Goal: Information Seeking & Learning: Learn about a topic

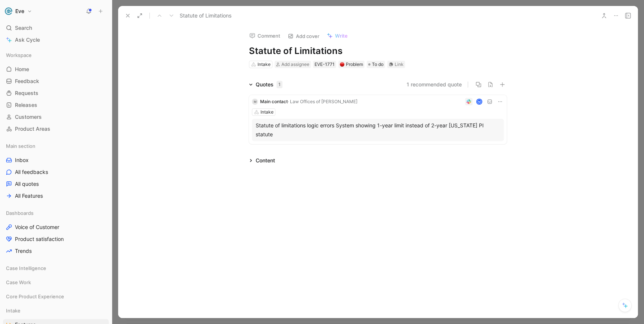
click at [125, 13] on icon at bounding box center [128, 16] width 6 height 6
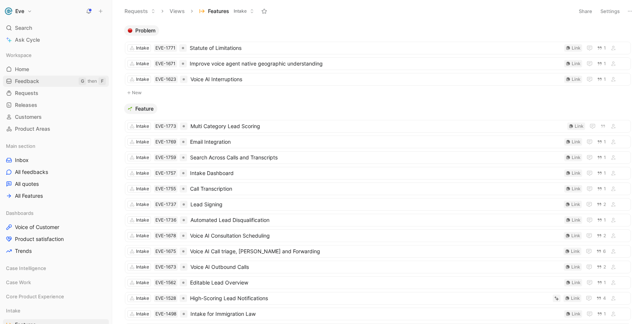
click at [39, 77] on link "Feedback G then F" at bounding box center [56, 81] width 106 height 11
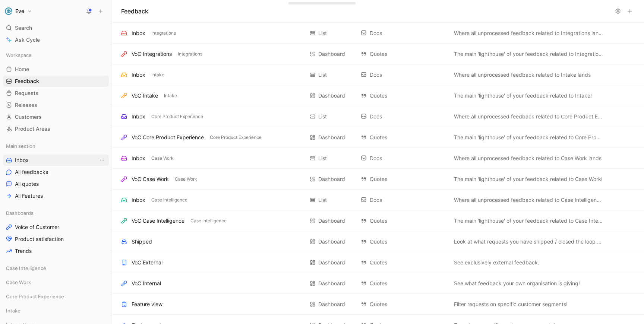
click at [45, 160] on link "Inbox" at bounding box center [56, 160] width 106 height 11
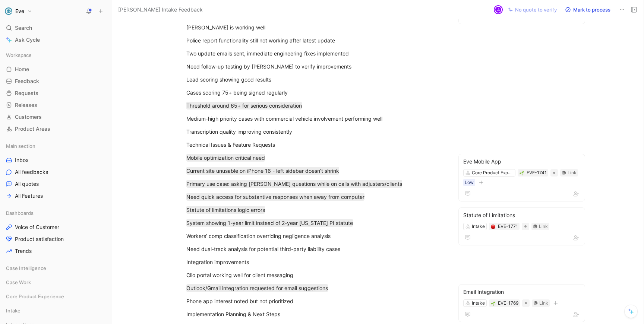
scroll to position [74, 0]
click at [243, 245] on div "Need dual-track analysis for potential third-party liability cases" at bounding box center [315, 248] width 258 height 8
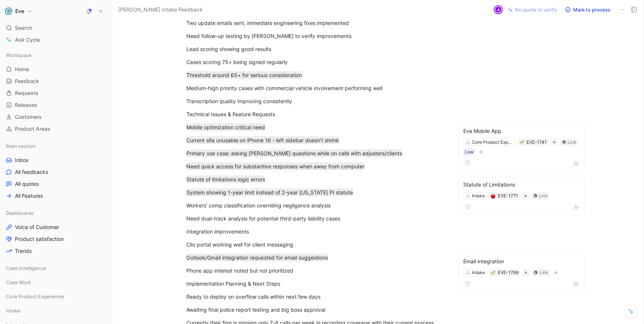
scroll to position [105, 0]
